Goal: Check status: Check status

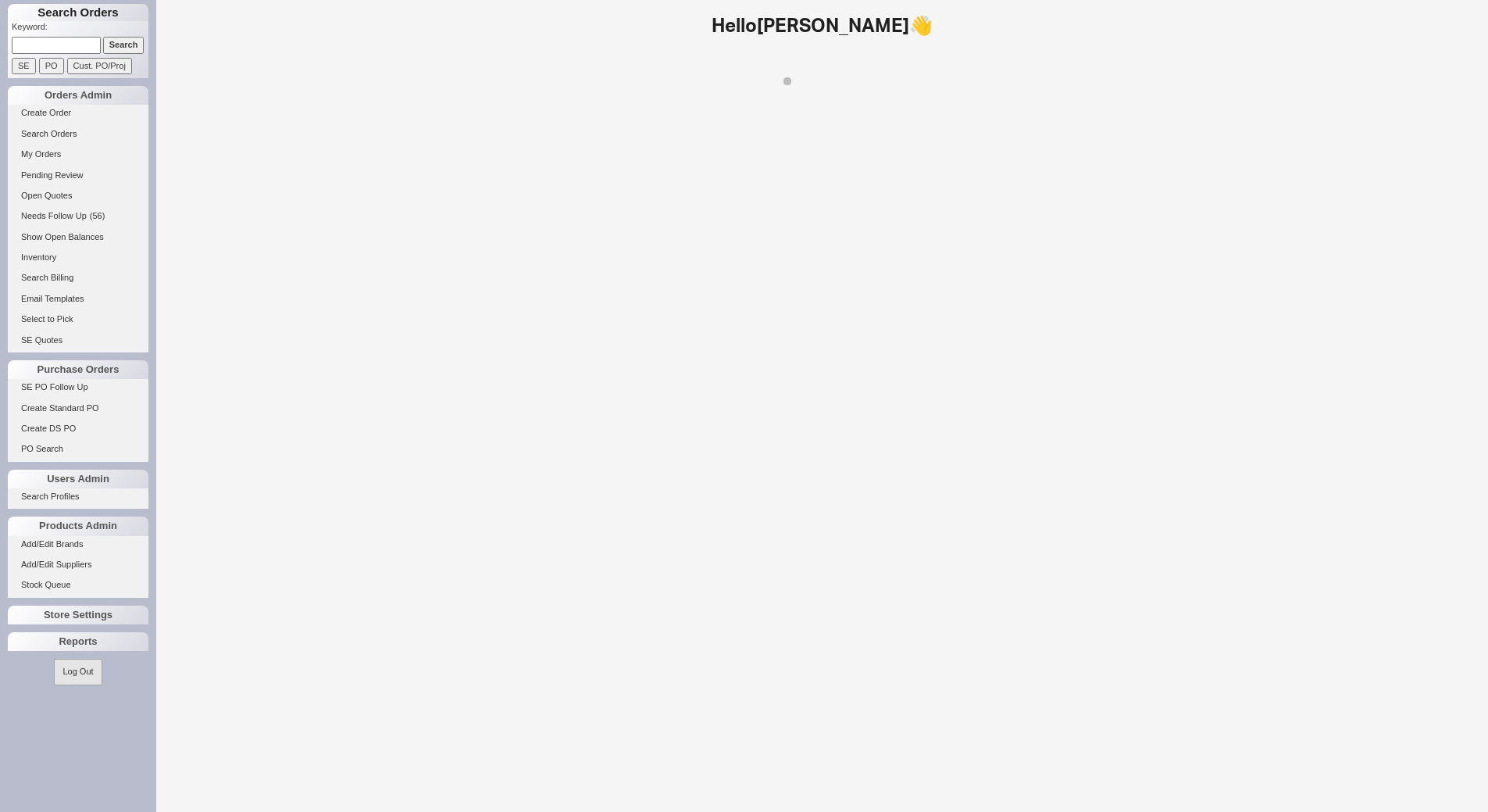
click at [68, 39] on input at bounding box center [56, 45] width 89 height 17
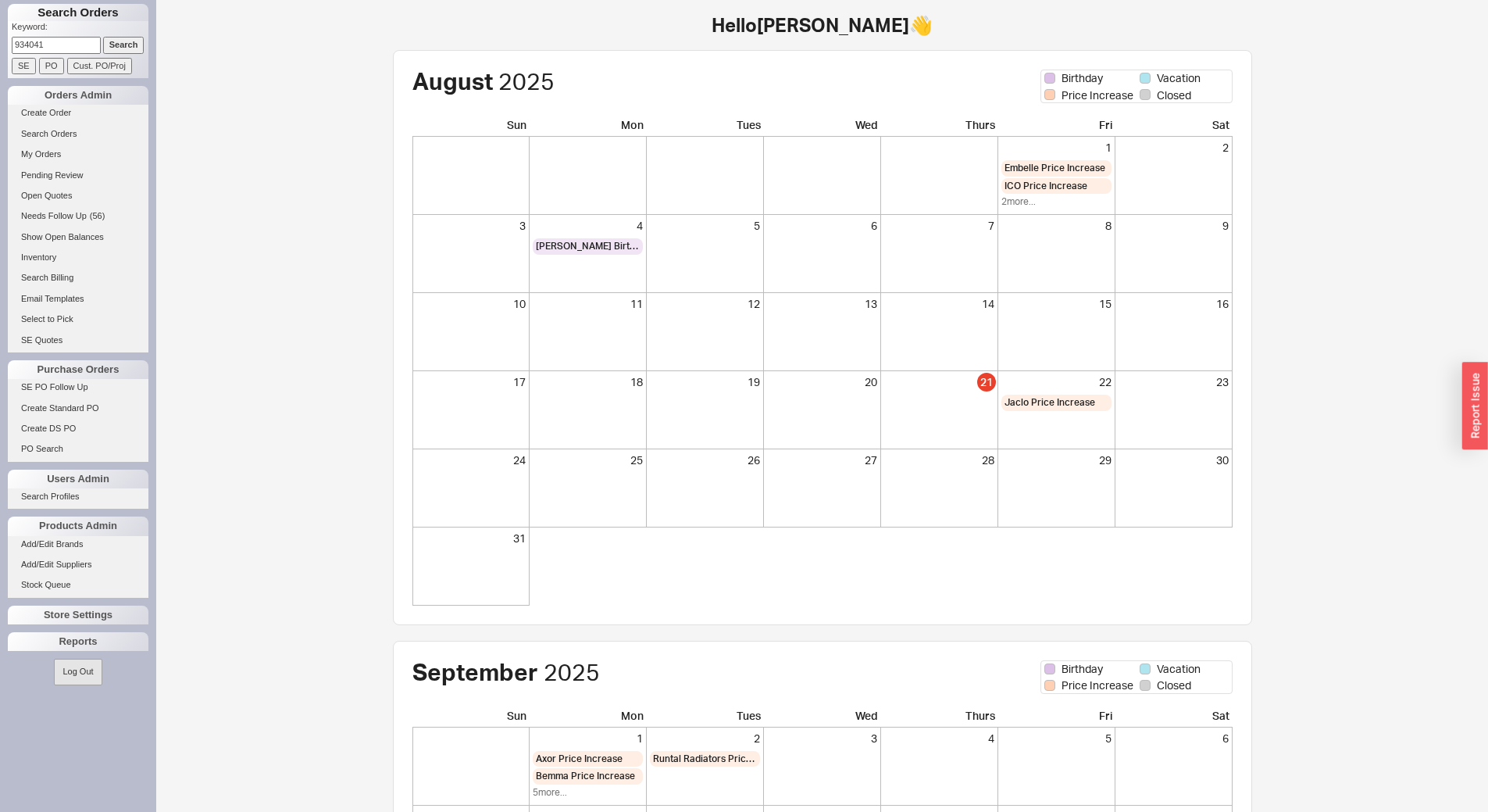
type input "934041"
click at [103, 37] on input "Search" at bounding box center [123, 45] width 41 height 17
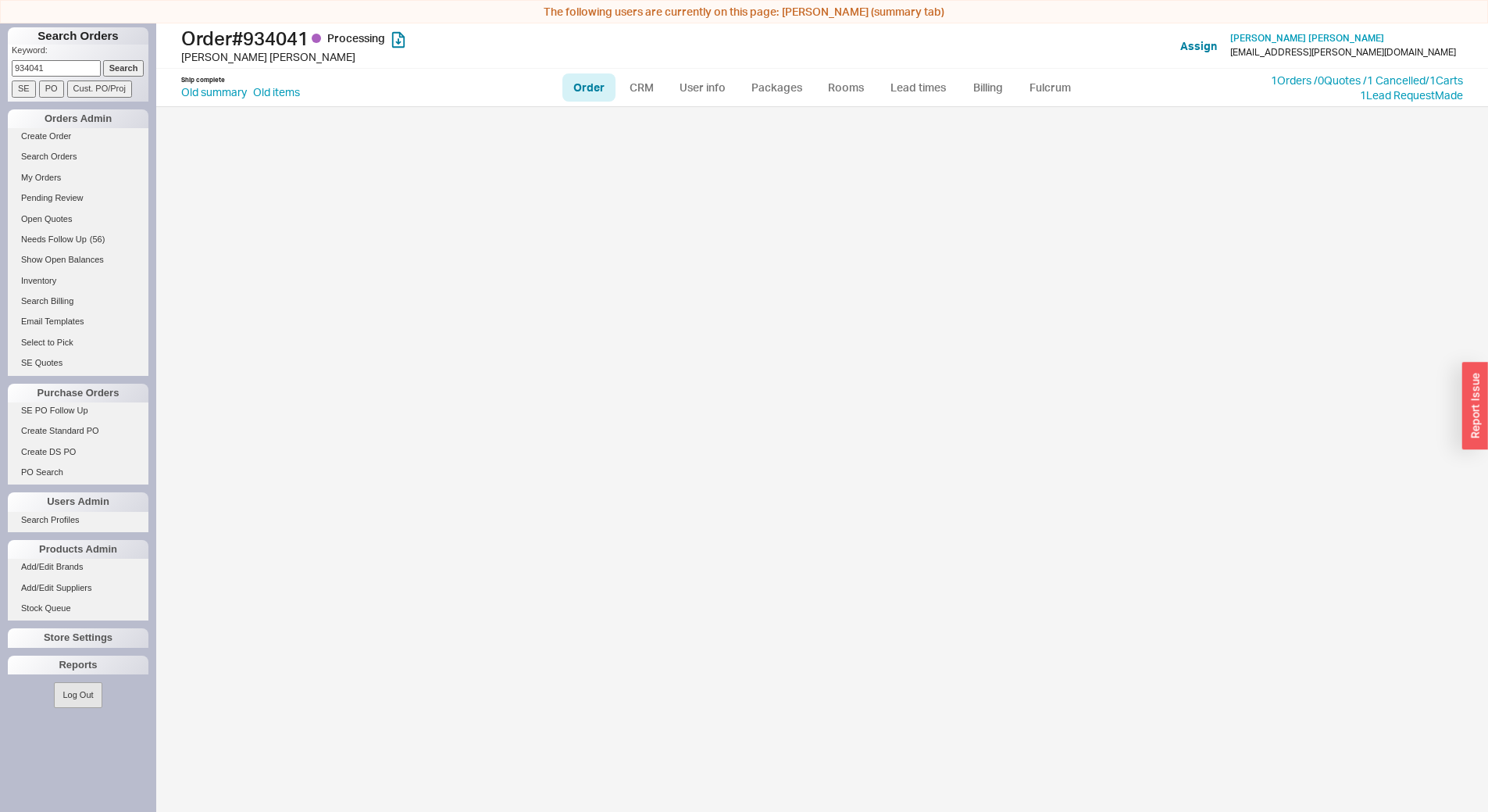
select select "LOW"
